Goal: Manage account settings

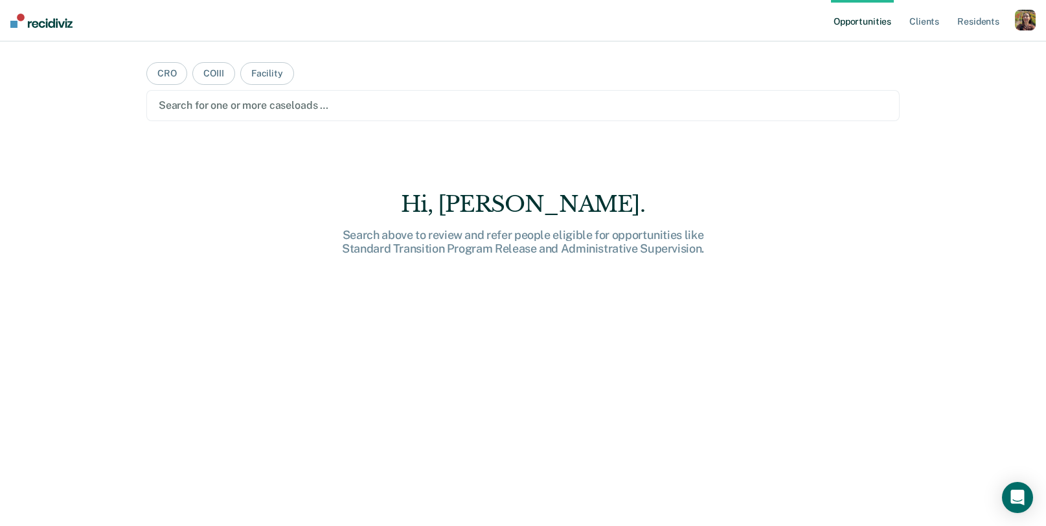
click at [1033, 21] on div "button" at bounding box center [1024, 20] width 21 height 21
click at [948, 50] on link "Profile" at bounding box center [973, 52] width 104 height 11
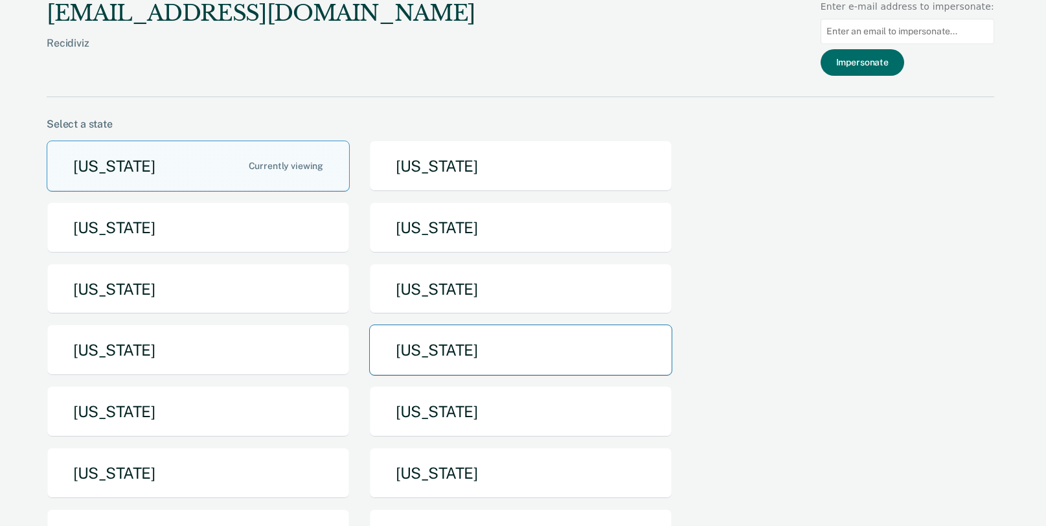
click at [435, 333] on button "[US_STATE]" at bounding box center [520, 349] width 303 height 51
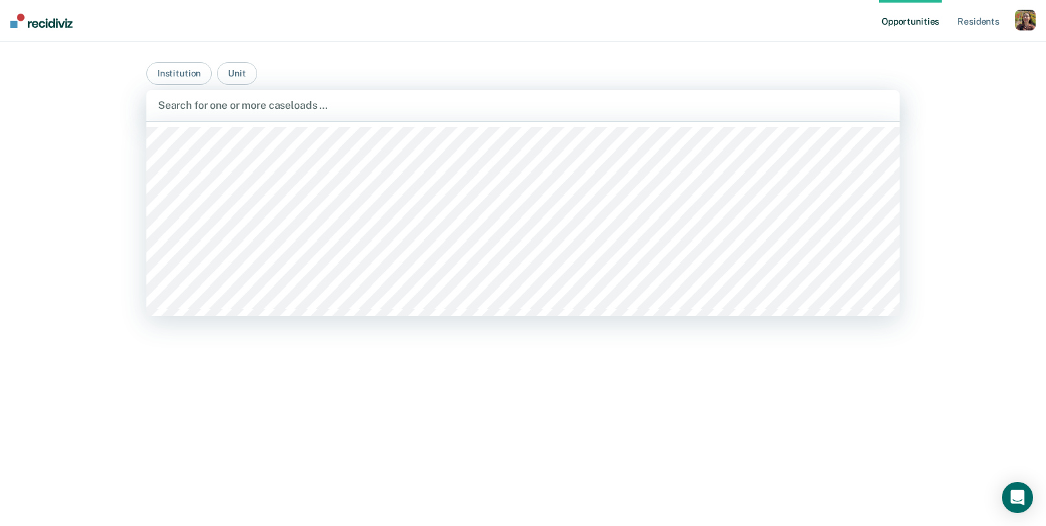
click at [594, 100] on div at bounding box center [523, 105] width 730 height 15
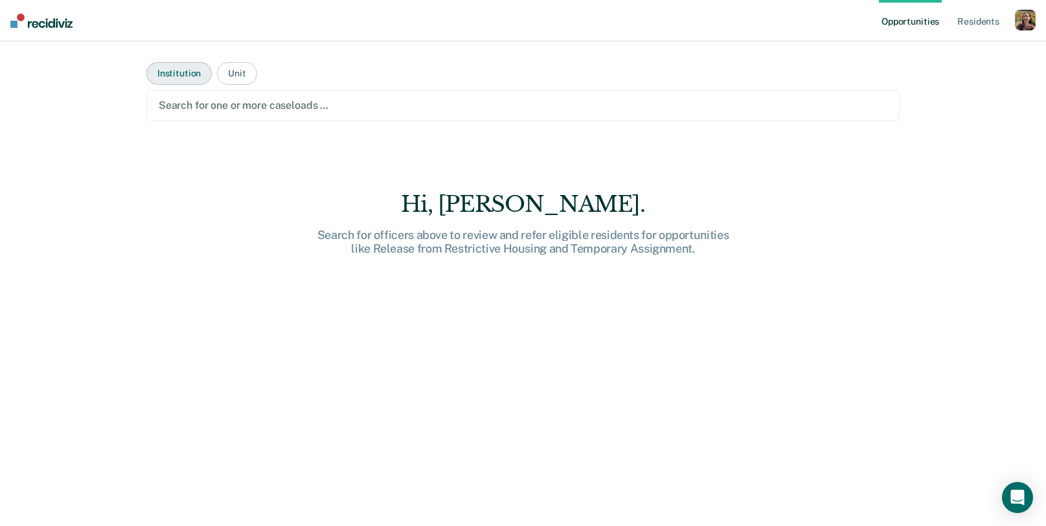
click at [184, 76] on button "Institution" at bounding box center [178, 73] width 65 height 23
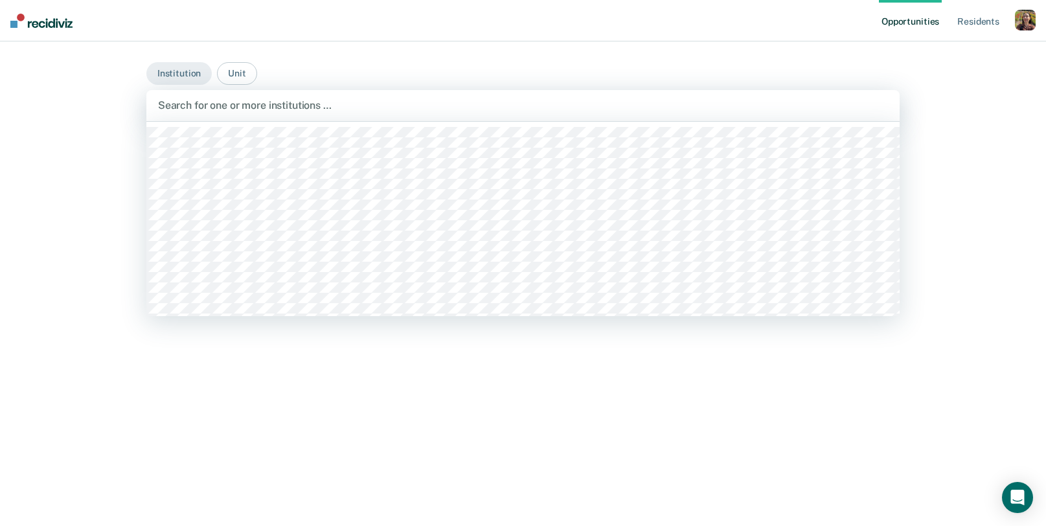
click at [268, 96] on div "Search for one or more institutions …" at bounding box center [522, 105] width 753 height 31
click at [370, 101] on div at bounding box center [523, 105] width 730 height 15
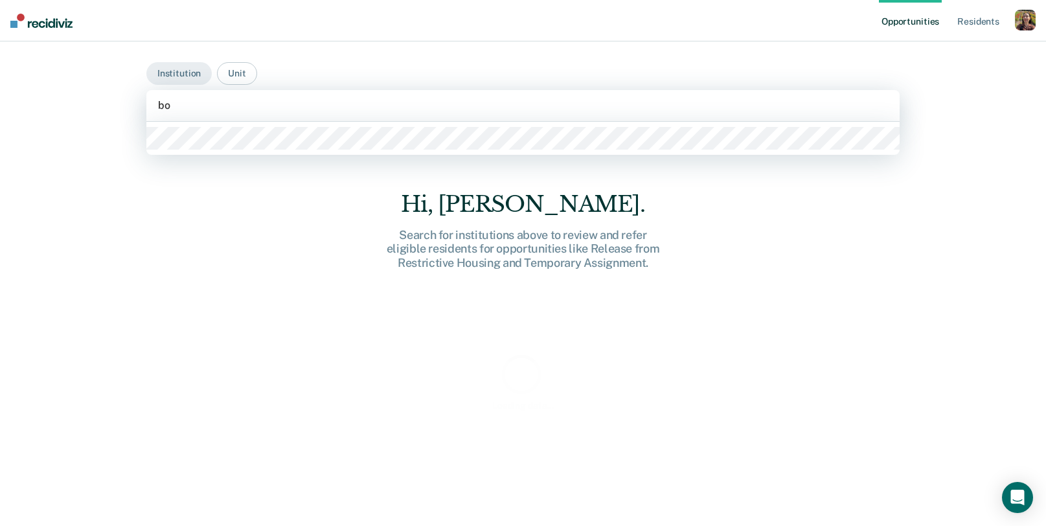
type input "boo"
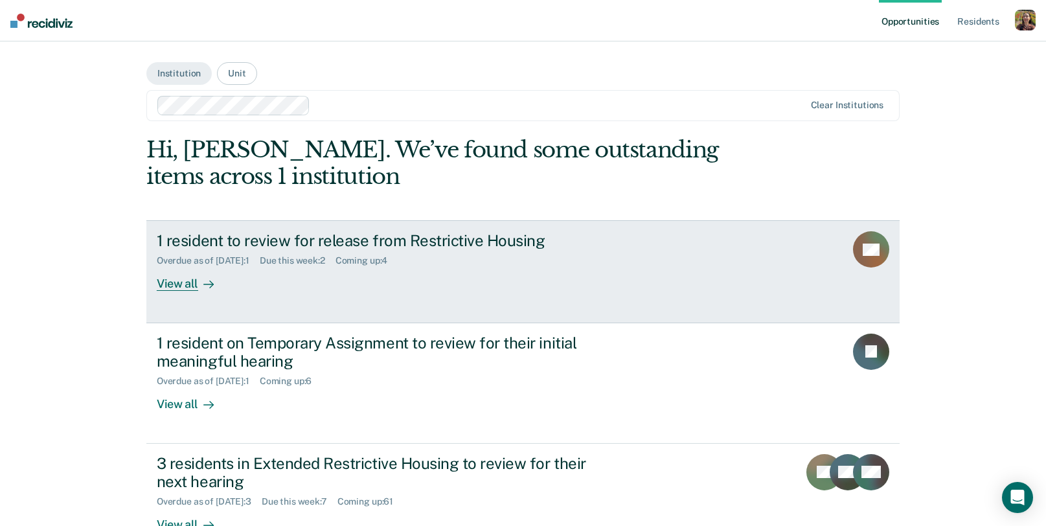
click at [434, 281] on div "1 resident to review for release from Restrictive Housing Overdue as of Sep 8, …" at bounding box center [400, 261] width 486 height 60
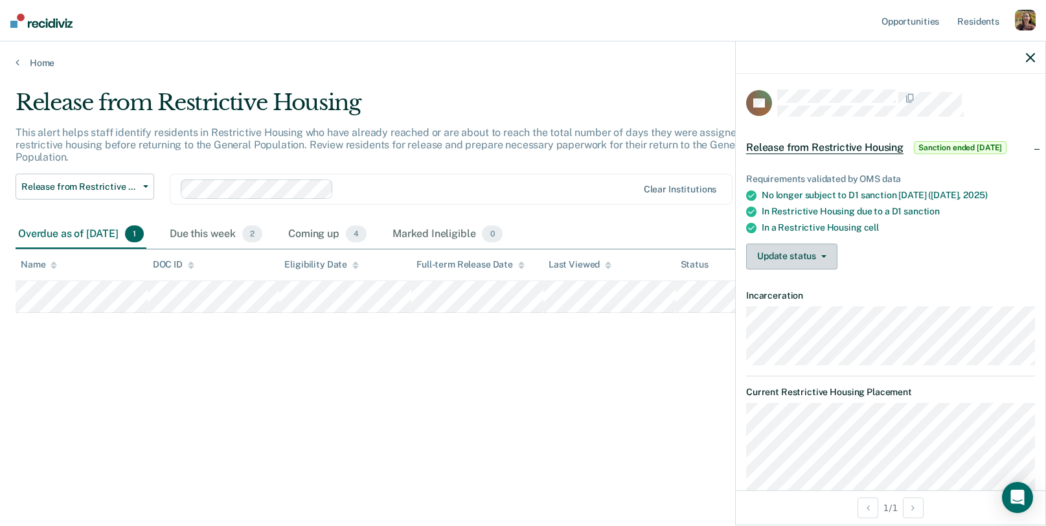
click at [790, 258] on button "Update status" at bounding box center [791, 256] width 91 height 26
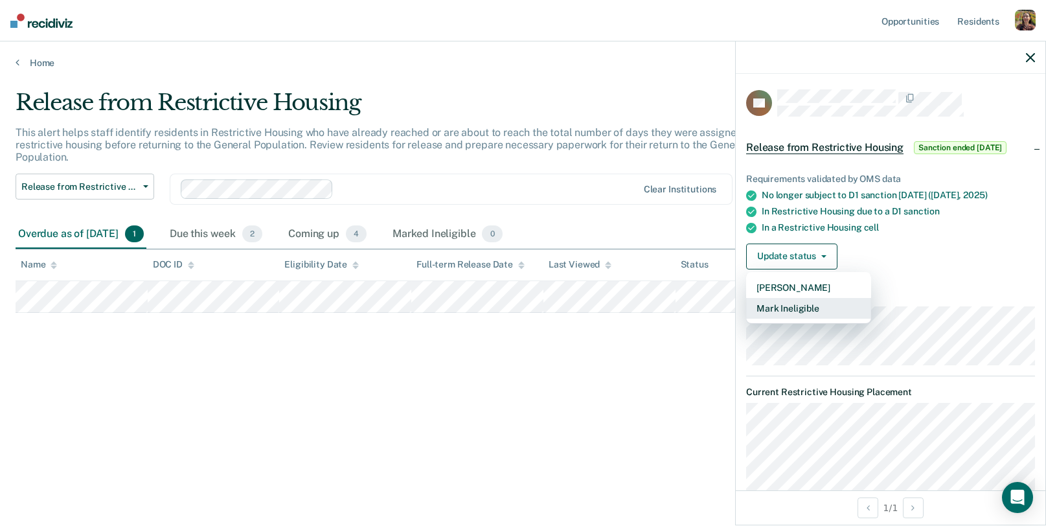
click at [812, 307] on button "Mark Ineligible" at bounding box center [808, 308] width 125 height 21
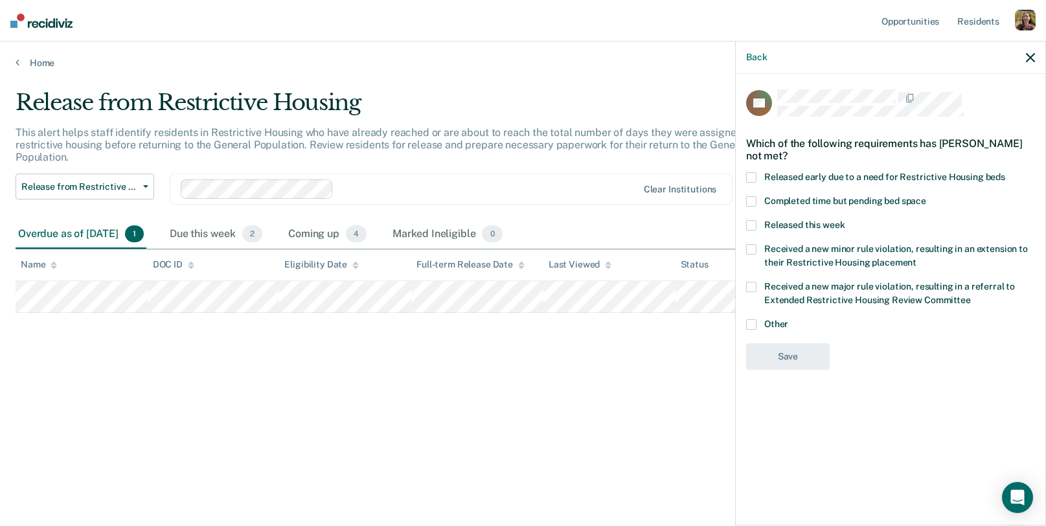
click at [1035, 16] on nav "Opportunities Resident s Profile How it works Go to System-Level Trends Log Out" at bounding box center [523, 20] width 1046 height 41
click at [1031, 16] on div "button" at bounding box center [1024, 20] width 21 height 21
click at [939, 52] on link "Profile" at bounding box center [970, 52] width 110 height 11
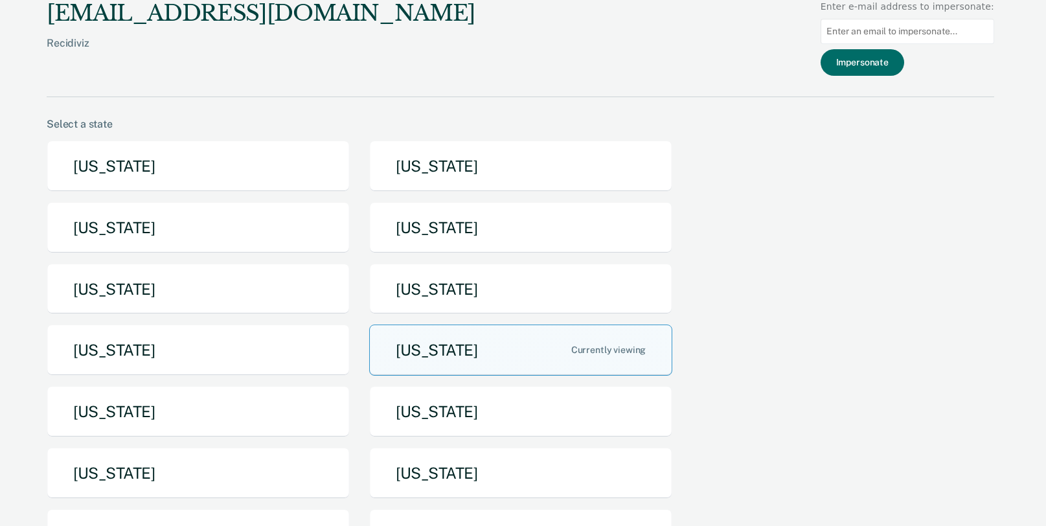
click at [912, 27] on input at bounding box center [906, 31] width 173 height 25
paste input "latisha.jones@tdcj.texas.gov"
type input "latisha.jones@tdcj.texas.gov"
click at [889, 67] on button "Impersonate" at bounding box center [862, 62] width 84 height 27
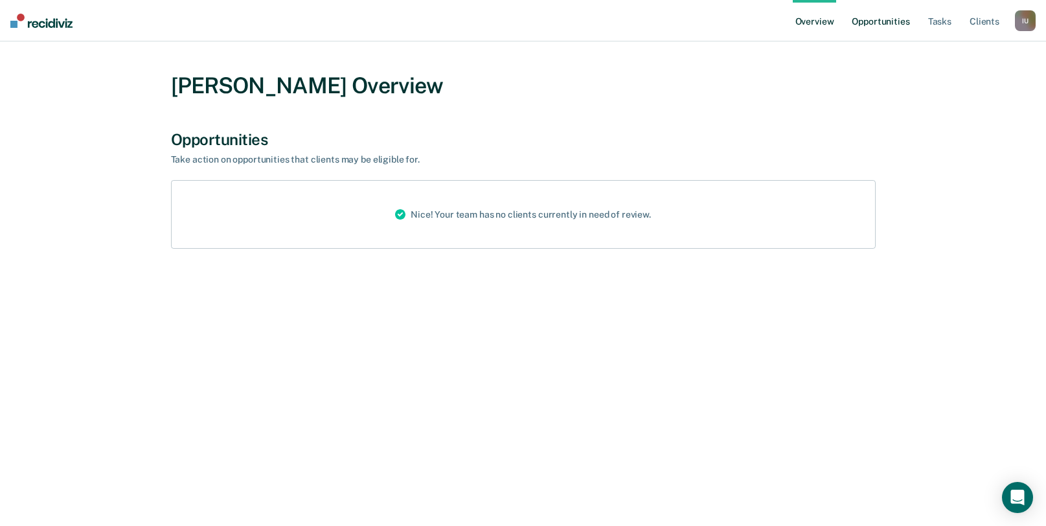
click at [889, 17] on link "Opportunities" at bounding box center [880, 20] width 63 height 41
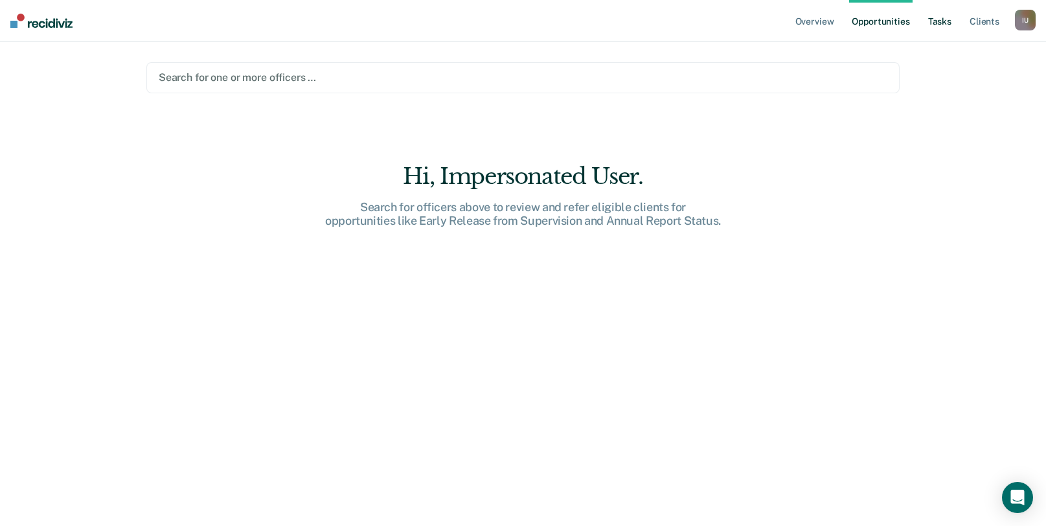
click at [948, 22] on link "Tasks" at bounding box center [939, 20] width 28 height 41
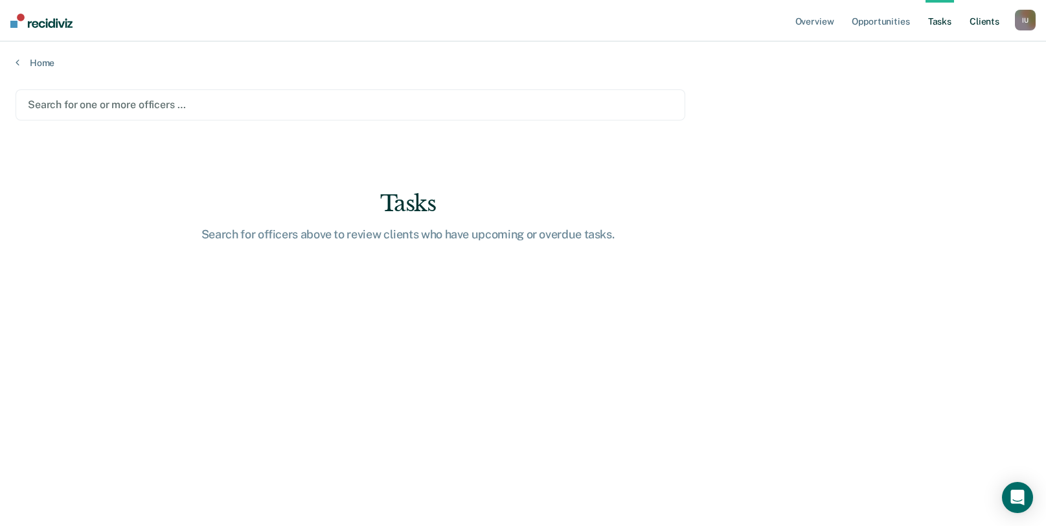
click at [992, 28] on link "Client s" at bounding box center [984, 20] width 35 height 41
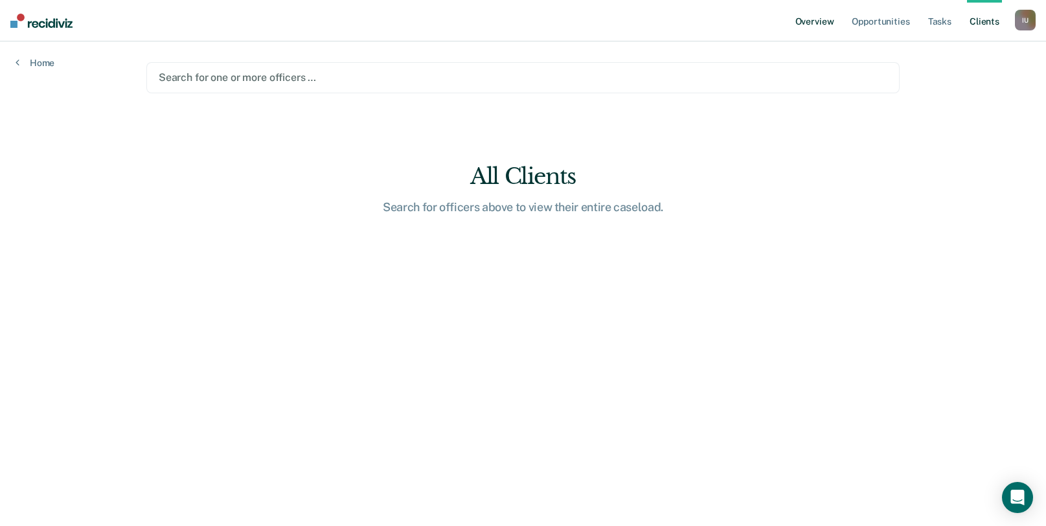
click at [814, 27] on link "Overview" at bounding box center [814, 20] width 44 height 41
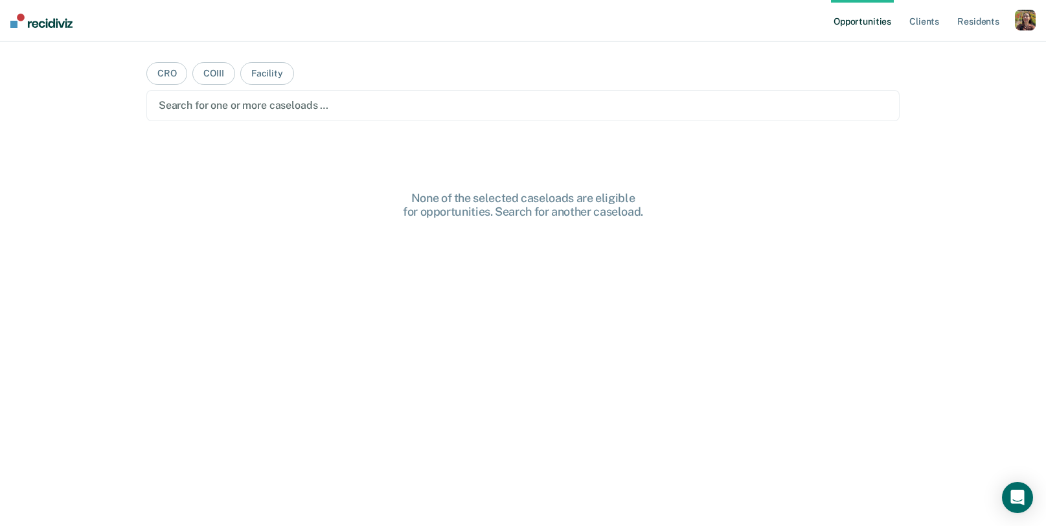
click at [1030, 23] on div "button" at bounding box center [1024, 20] width 21 height 21
click at [928, 52] on link "Profile" at bounding box center [973, 52] width 104 height 11
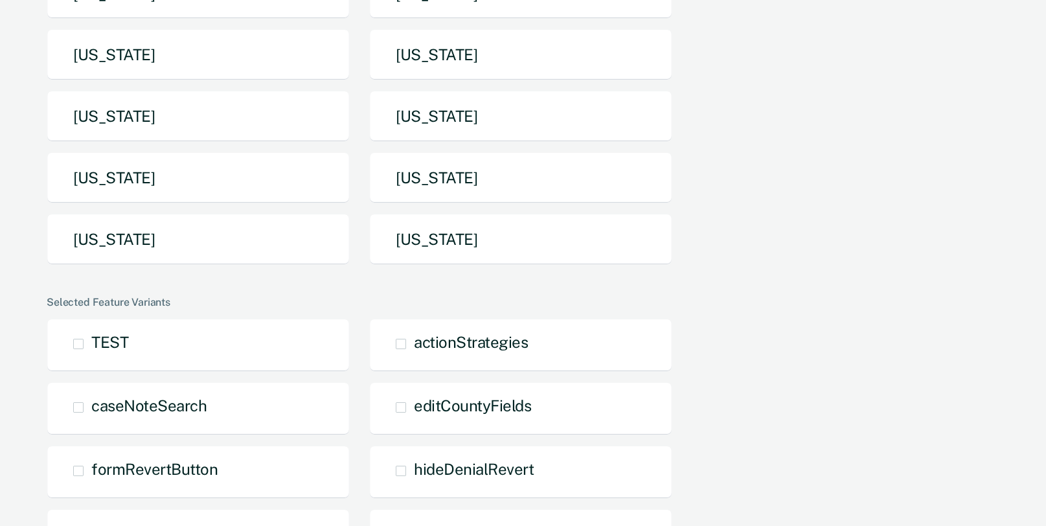
scroll to position [276, 0]
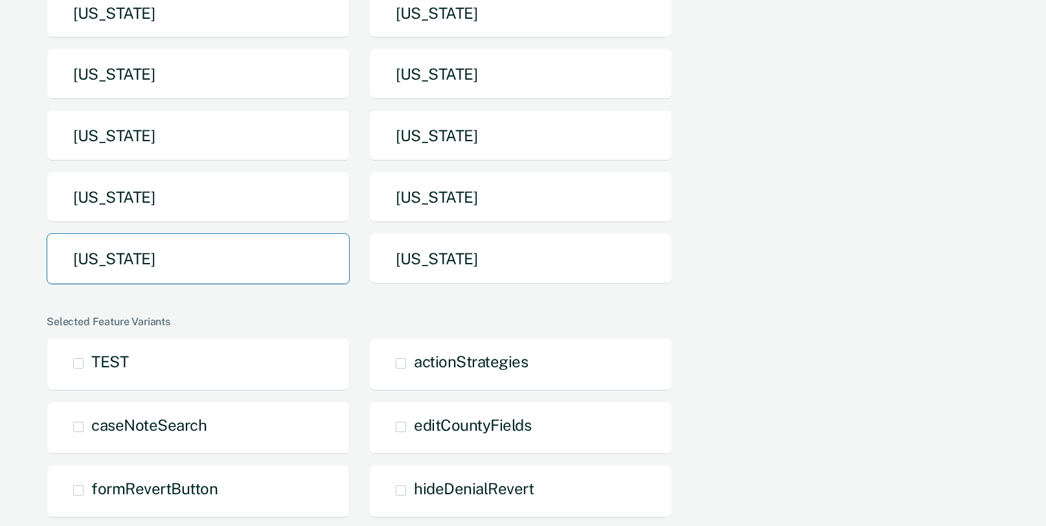
click at [267, 275] on button "[US_STATE]" at bounding box center [198, 258] width 303 height 51
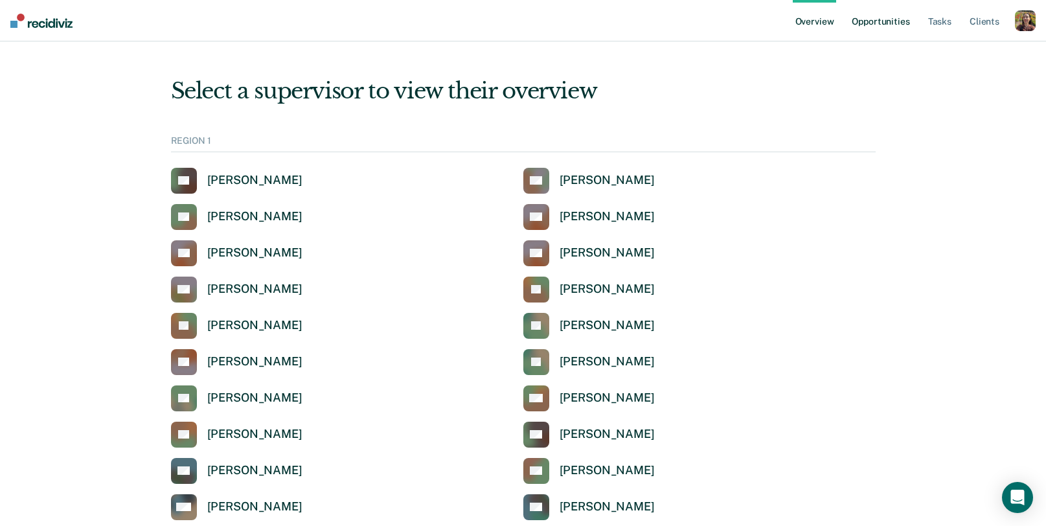
click at [889, 30] on link "Opportunities" at bounding box center [880, 20] width 63 height 41
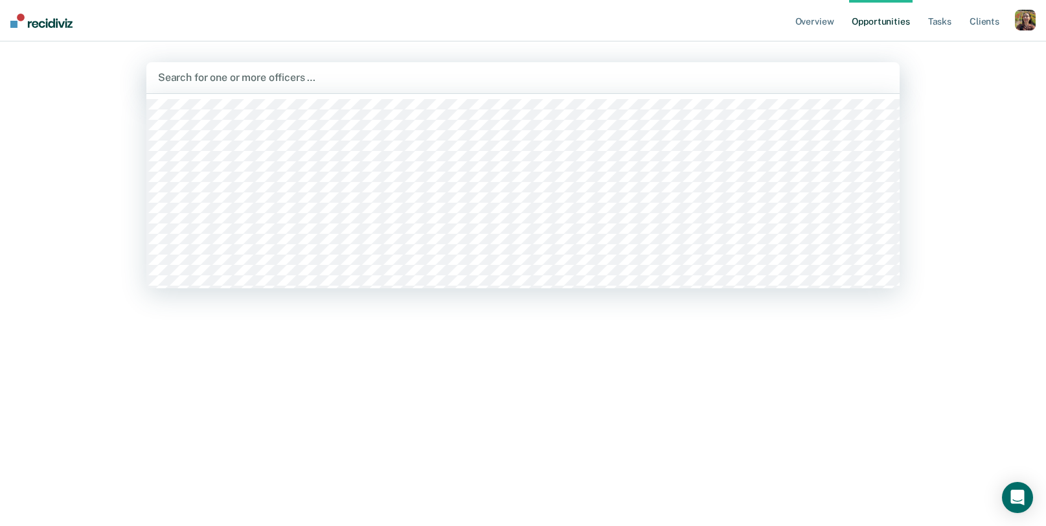
click at [739, 85] on div "Search for one or more officers …" at bounding box center [523, 77] width 732 height 17
